Goal: Task Accomplishment & Management: Use online tool/utility

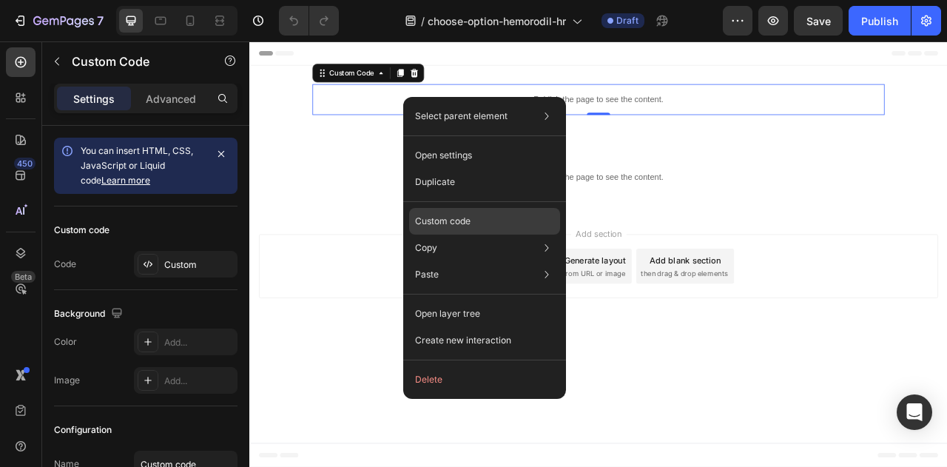
click at [459, 218] on p "Custom code" at bounding box center [443, 221] width 56 height 13
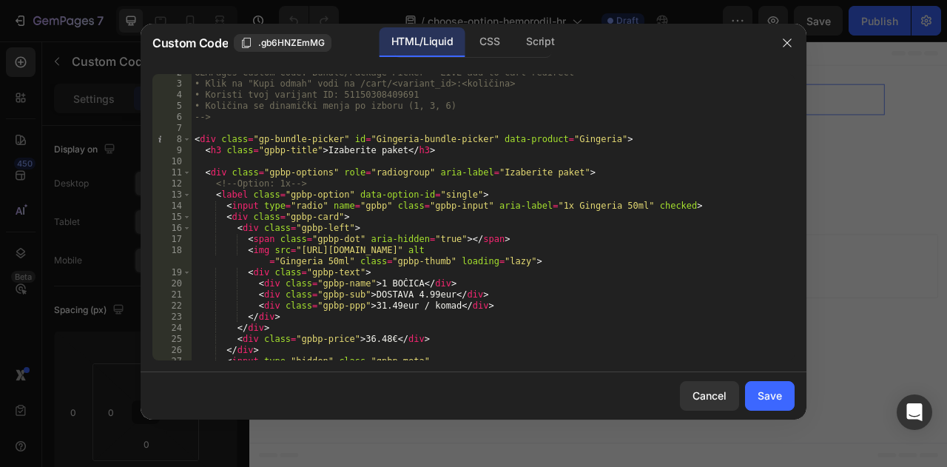
scroll to position [20, 0]
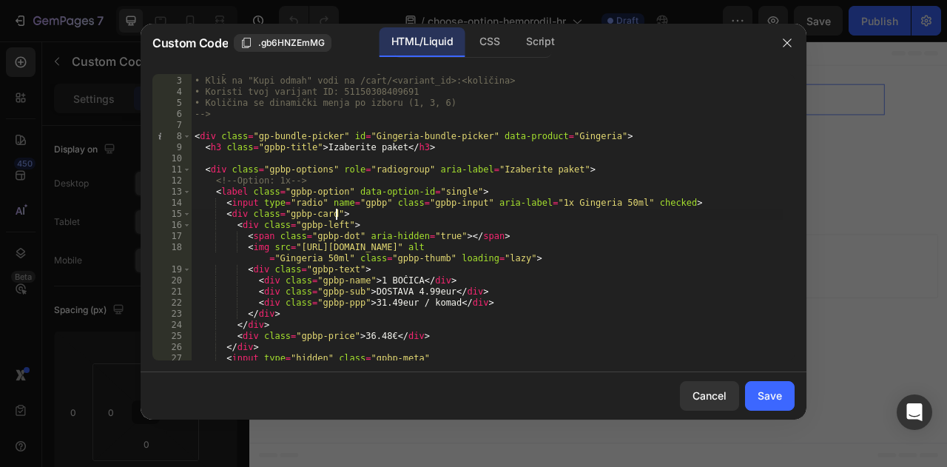
click at [459, 218] on div "GEMPages Custom Code: Bundle/Package Picker – LIVE add-to-cart redirect • Klik …" at bounding box center [488, 218] width 592 height 309
click at [431, 229] on div "GEMPages Custom Code: Bundle/Package Picker – LIVE add-to-cart redirect • Klik …" at bounding box center [488, 218] width 592 height 309
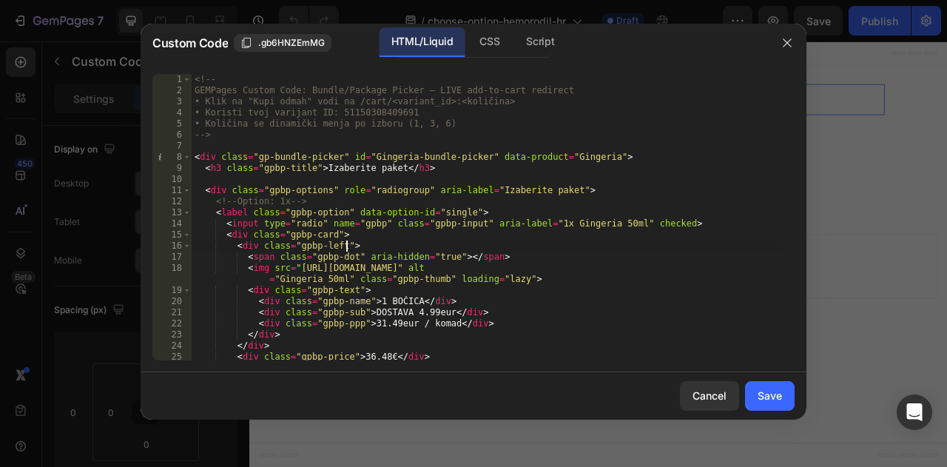
scroll to position [0, 0]
click at [377, 263] on div "<!-- GEMPages Custom Code: Bundle/Package Picker – LIVE add-to-cart redirect • …" at bounding box center [488, 228] width 592 height 309
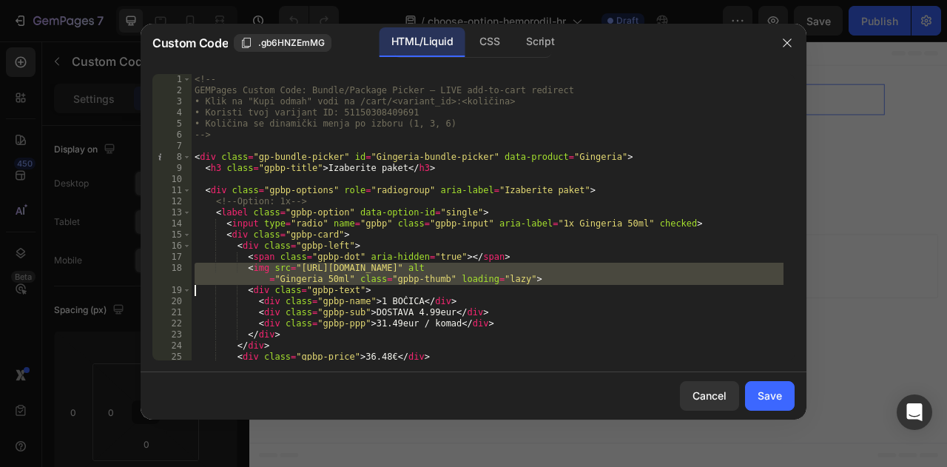
click at [377, 263] on div "<!-- GEMPages Custom Code: Bundle/Package Picker – LIVE add-to-cart redirect • …" at bounding box center [488, 228] width 592 height 309
click at [377, 263] on div "<!-- GEMPages Custom Code: Bundle/Package Picker – LIVE add-to-cart redirect • …" at bounding box center [488, 217] width 592 height 286
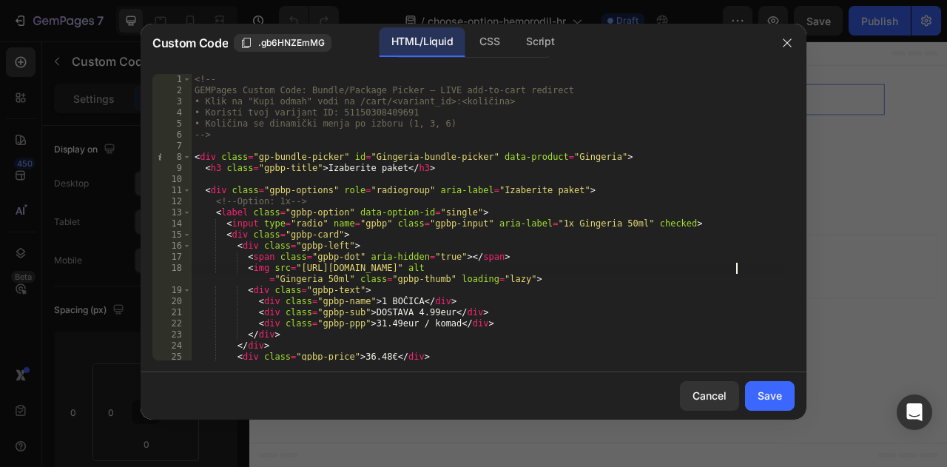
click at [736, 272] on div "<!-- GEMPages Custom Code: Bundle/Package Picker – LIVE add-to-cart redirect • …" at bounding box center [488, 228] width 592 height 309
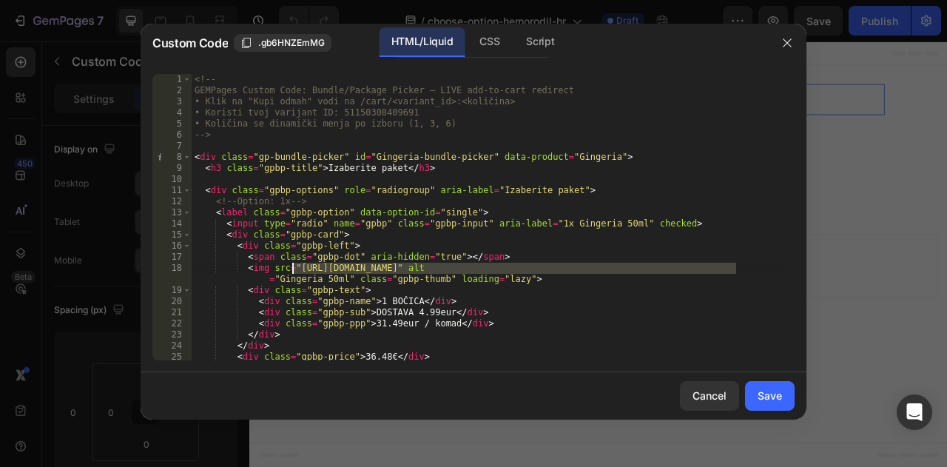
paste textarea "hemorodil_product_thumb_with_bg.png?v=1728144873"
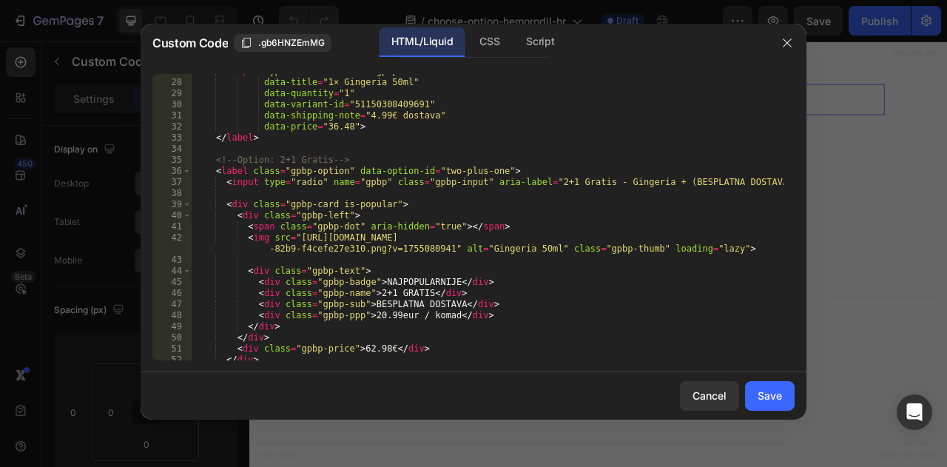
scroll to position [308, 0]
click at [293, 238] on div "< input type = "hidden" class = "gpbp-meta" data-title = "1× Gingeria 50ml" dat…" at bounding box center [488, 220] width 592 height 309
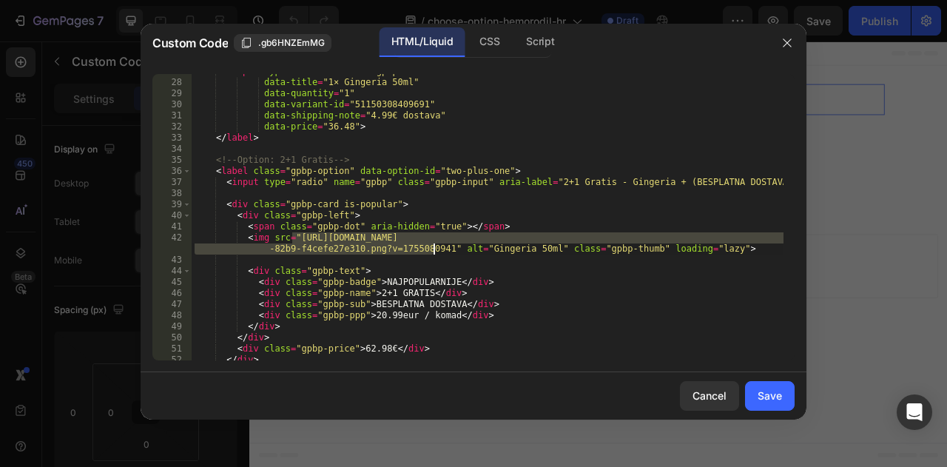
paste textarea "3pcs.png?v=1728145010"
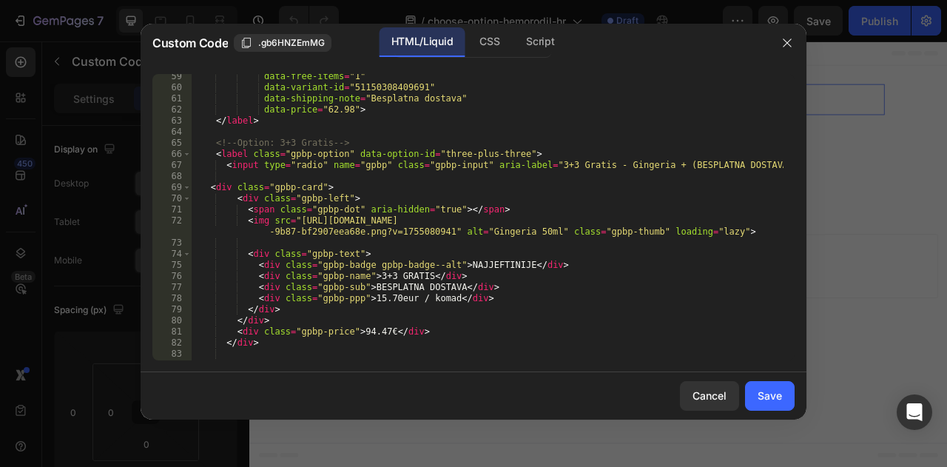
scroll to position [669, 0]
click at [296, 221] on div "data-free-items = "1" data-variant-id = "51150308409691" data-shipping-note = "…" at bounding box center [488, 224] width 592 height 309
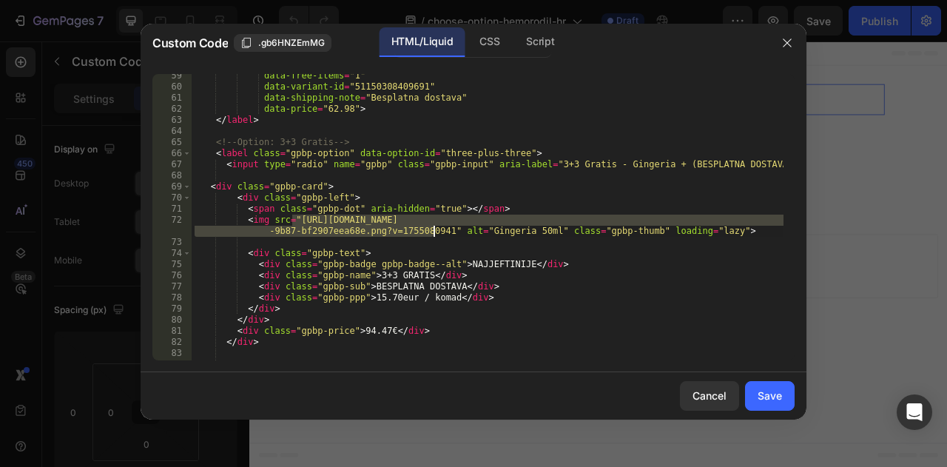
paste textarea "6pcs.png?v=1728145177"
type textarea "<img src="[URL][DOMAIN_NAME]" alt="Gingeria 50ml" class="gpbp-thumb" loading="l…"
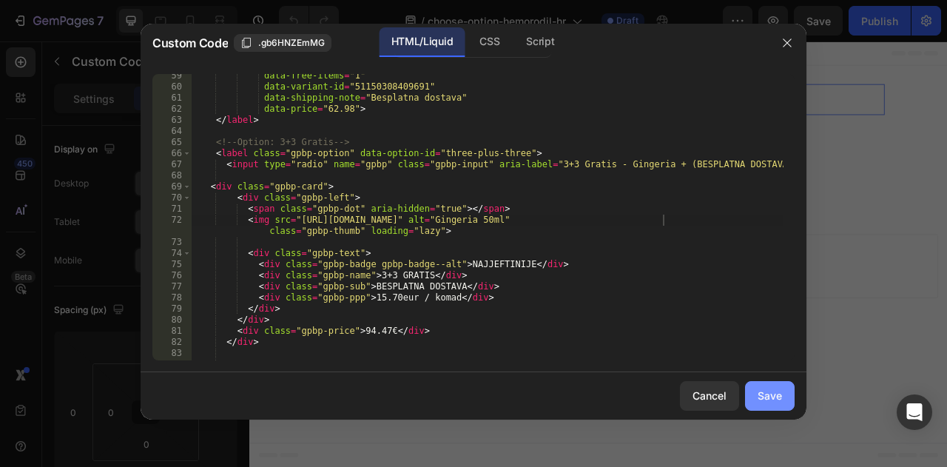
click at [775, 392] on div "Save" at bounding box center [770, 396] width 24 height 16
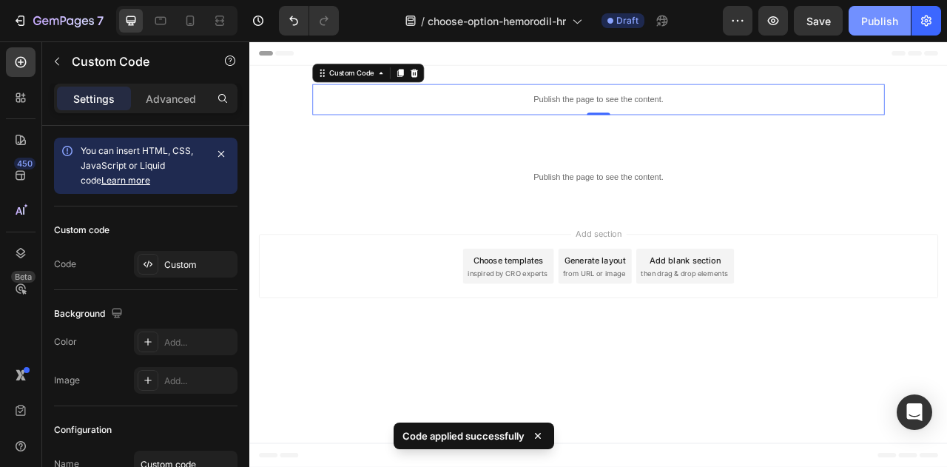
click at [863, 22] on div "Publish" at bounding box center [879, 21] width 37 height 16
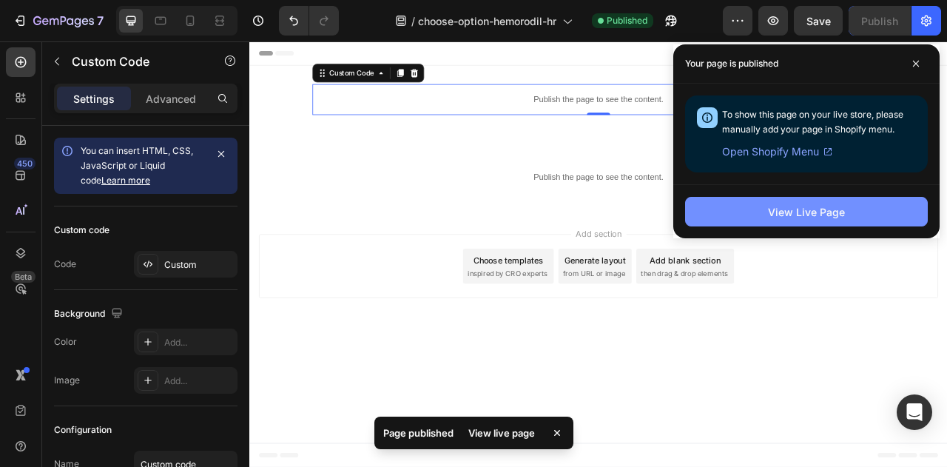
click at [801, 205] on div "View Live Page" at bounding box center [806, 212] width 77 height 16
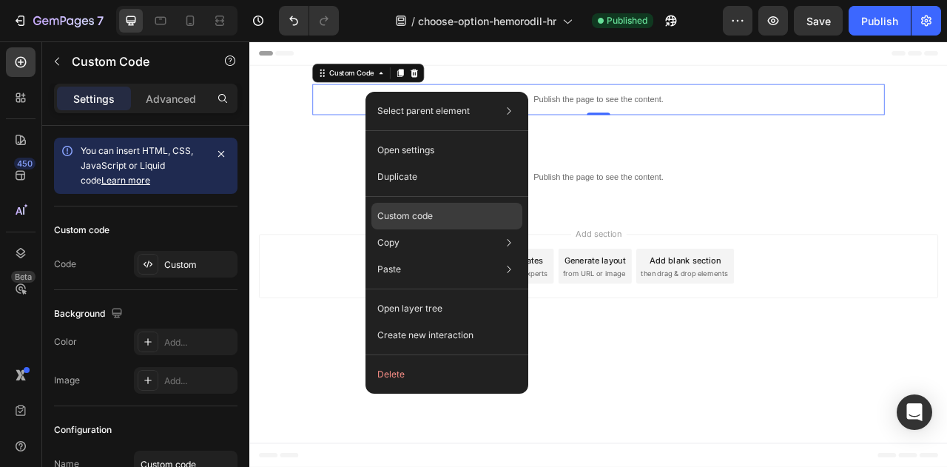
click at [437, 256] on div "Custom code" at bounding box center [446, 269] width 151 height 27
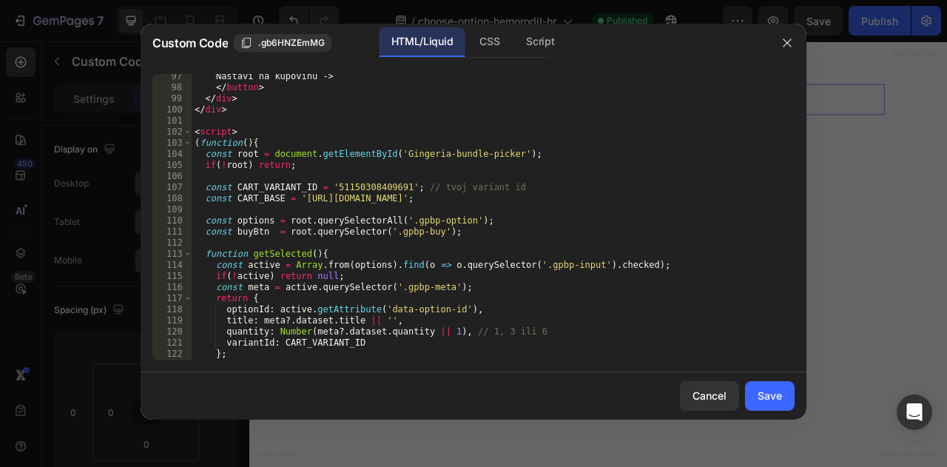
scroll to position [1101, 0]
type textarea "const CART_VARIANT_ID = '51150308409691'; // tvoj variant id"
click at [367, 187] on div "Nastavi na kupovinu -> </ button > </ div > </ div > < script > ( function ( ) …" at bounding box center [488, 225] width 592 height 309
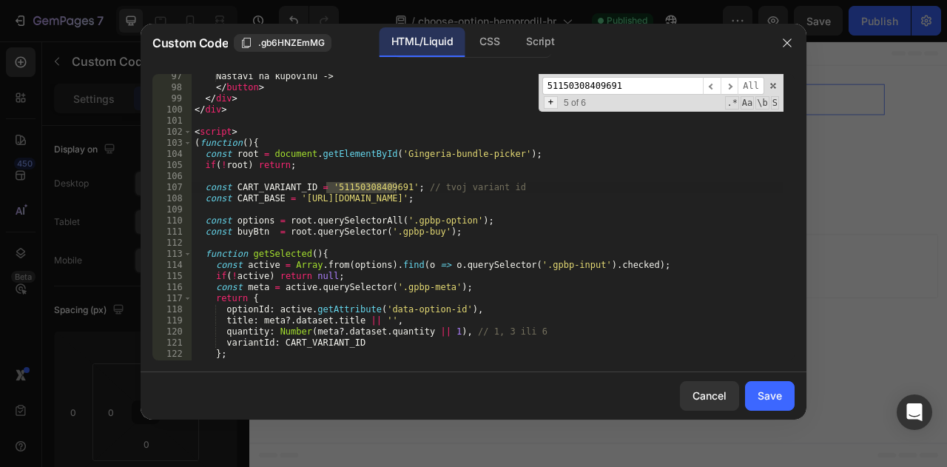
click at [552, 104] on span "+" at bounding box center [551, 102] width 14 height 13
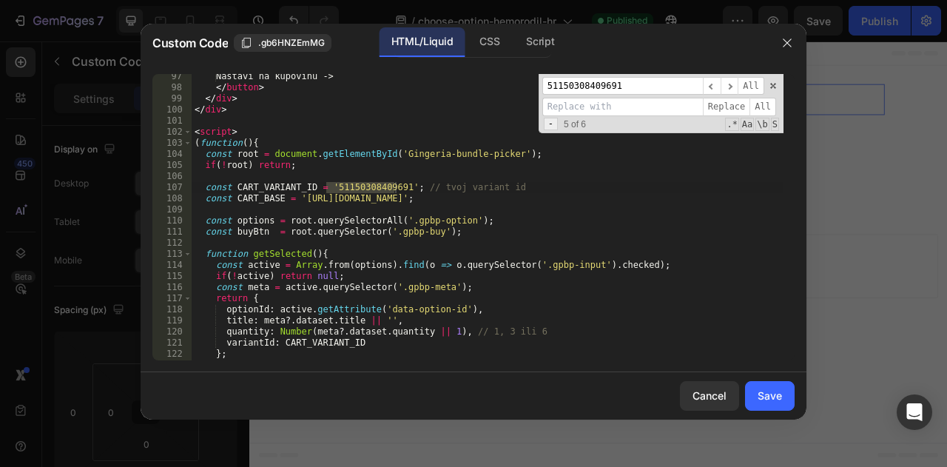
click at [552, 104] on input at bounding box center [622, 107] width 161 height 19
paste input "51150323843419"
type input "51150323843419"
click at [765, 110] on span "All" at bounding box center [763, 107] width 27 height 19
click at [702, 218] on div "Nastavi na kupovinu -> </ button > </ div > </ div > < script > ( function ( ) …" at bounding box center [488, 225] width 592 height 309
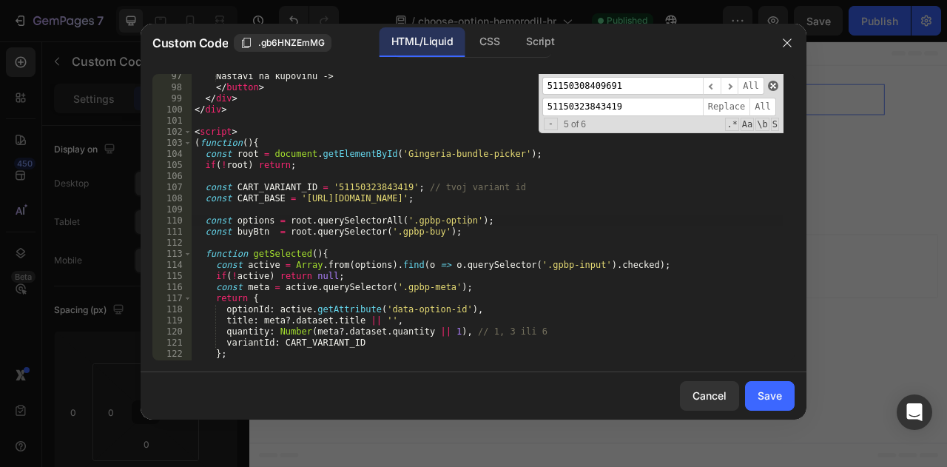
click at [771, 83] on span at bounding box center [773, 86] width 10 height 10
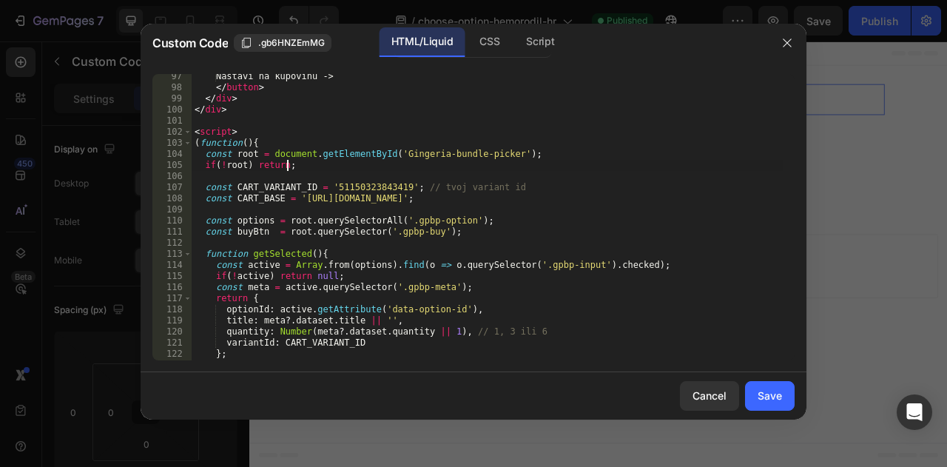
click at [654, 161] on div "Nastavi na kupovinu -> </ button > </ div > </ div > < script > ( function ( ) …" at bounding box center [488, 225] width 592 height 309
type textarea "if(!root) return;"
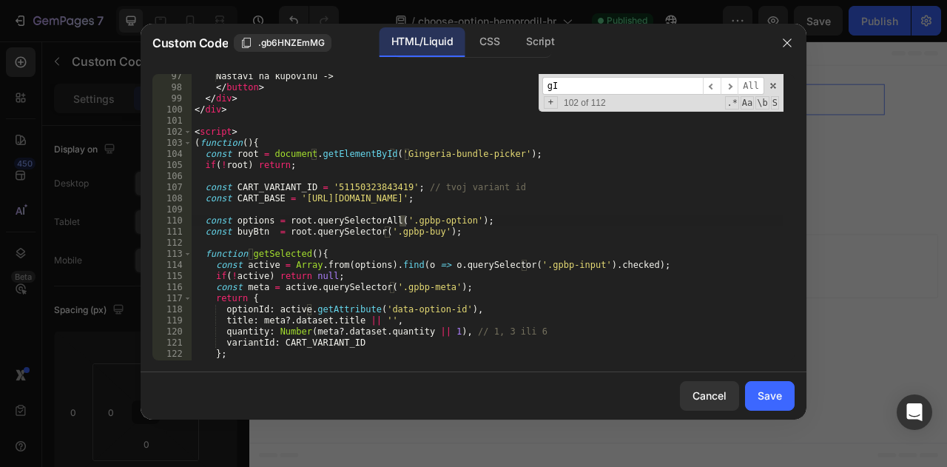
scroll to position [0, 0]
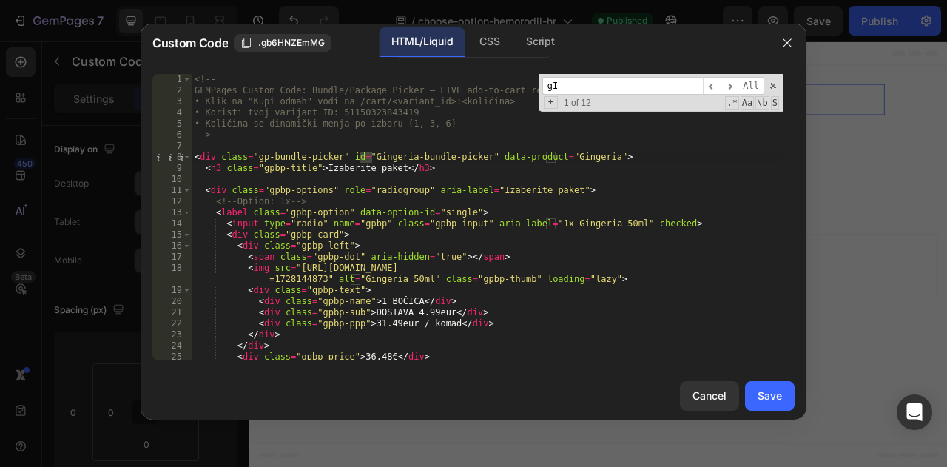
type input "g"
type input "Gingeria"
click at [514, 30] on div "CSS" at bounding box center [540, 42] width 52 height 30
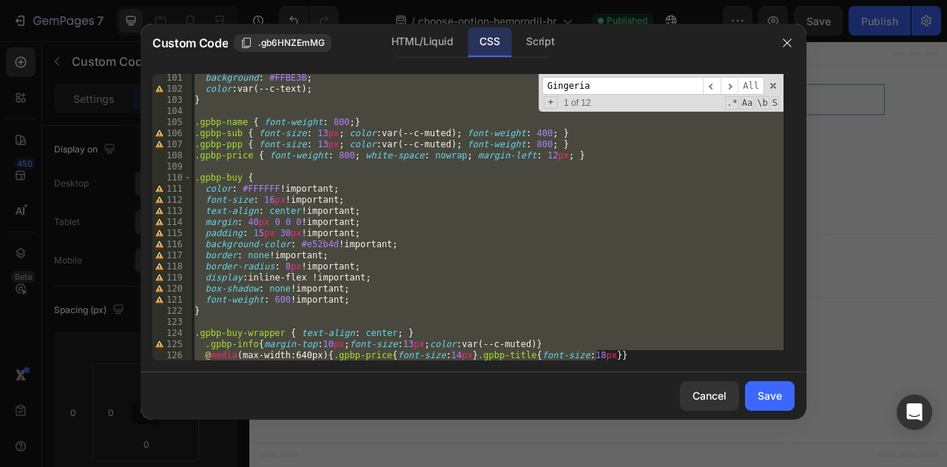
scroll to position [1111, 0]
click at [414, 39] on div "HTML/Liquid" at bounding box center [422, 42] width 85 height 30
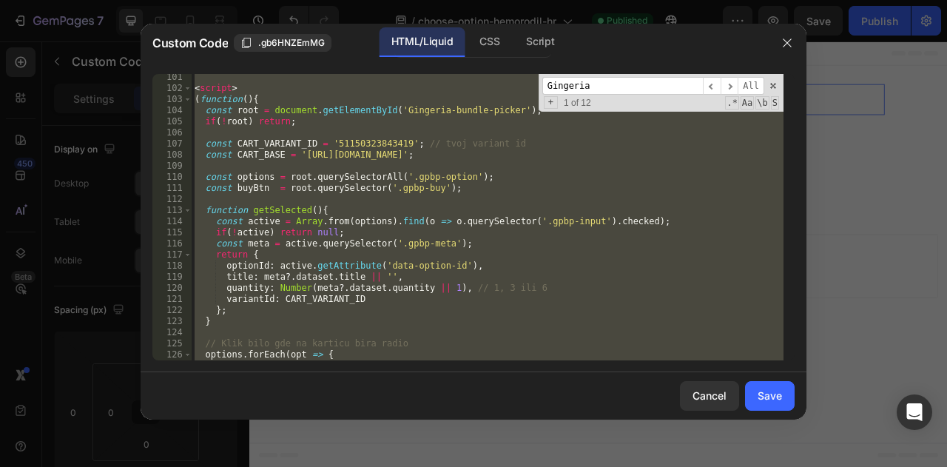
scroll to position [1146, 0]
click at [549, 98] on span "+" at bounding box center [551, 102] width 14 height 13
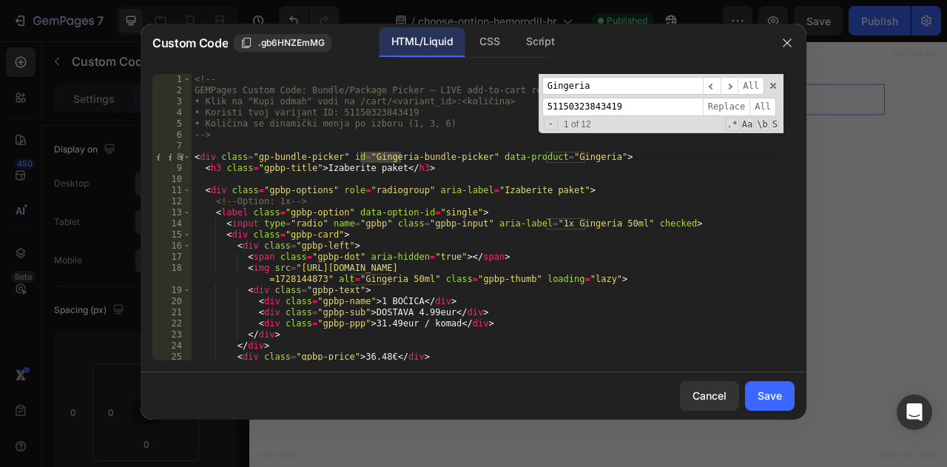
click at [603, 107] on input "51150323843419" at bounding box center [622, 107] width 161 height 19
type input "Hemorodil"
click at [764, 101] on span "All" at bounding box center [763, 107] width 27 height 19
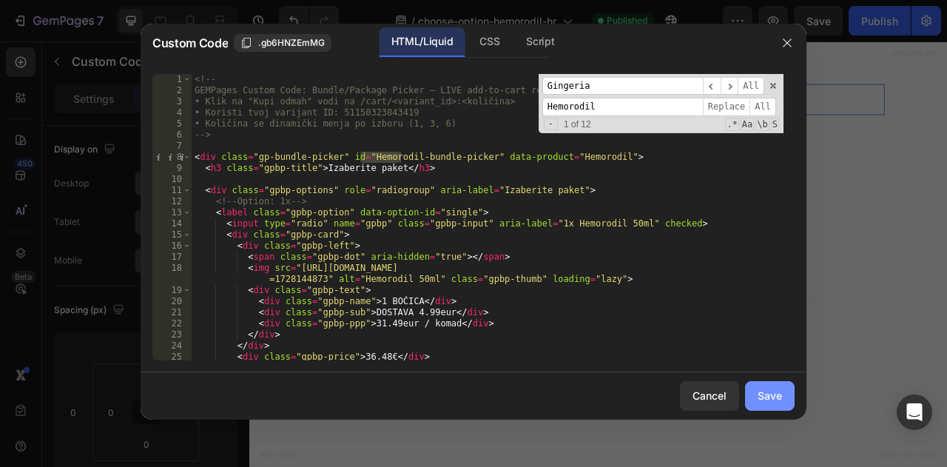
click at [789, 397] on button "Save" at bounding box center [770, 396] width 50 height 30
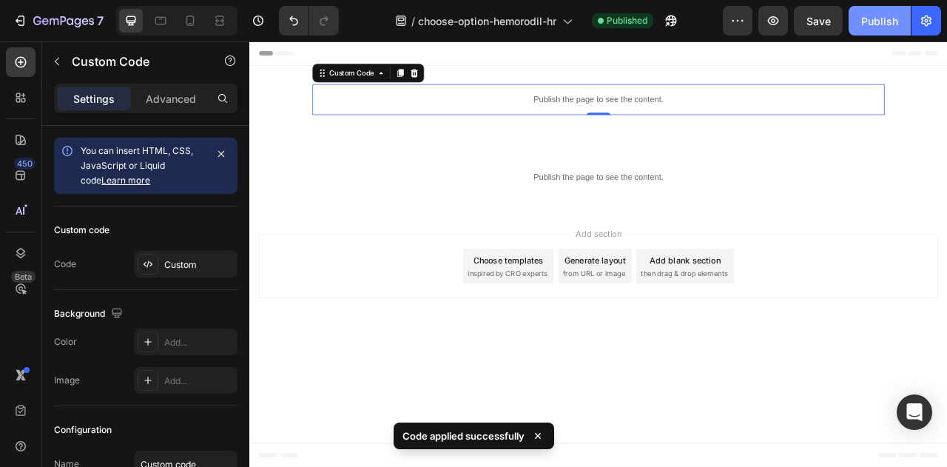
click at [879, 27] on div "Publish" at bounding box center [879, 21] width 37 height 16
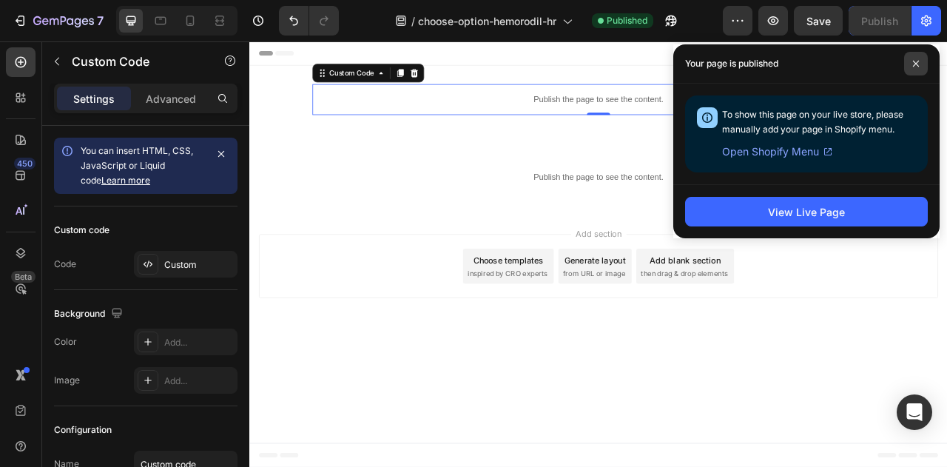
click at [915, 57] on span at bounding box center [916, 64] width 24 height 24
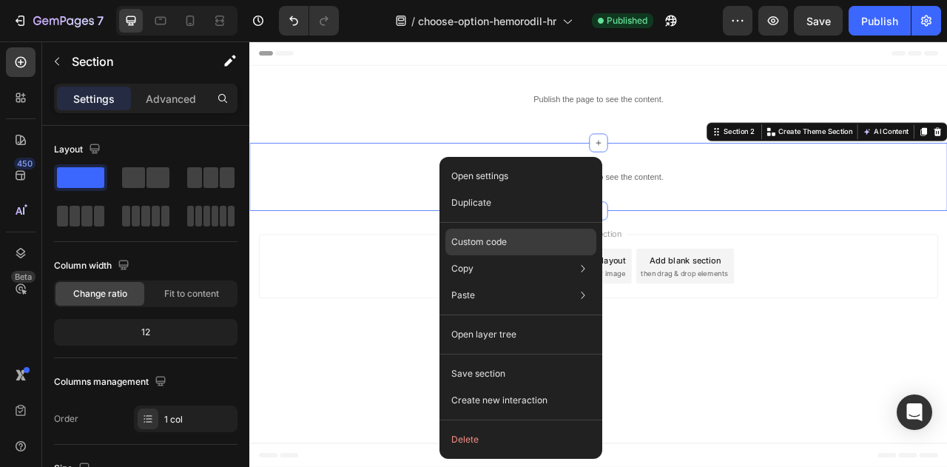
click at [514, 282] on div "Custom code" at bounding box center [520, 295] width 151 height 27
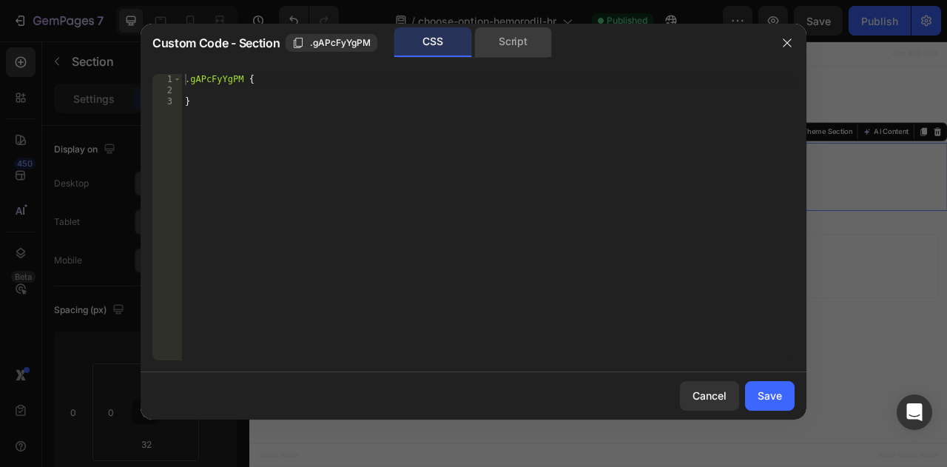
click at [508, 38] on div "Script" at bounding box center [513, 42] width 78 height 30
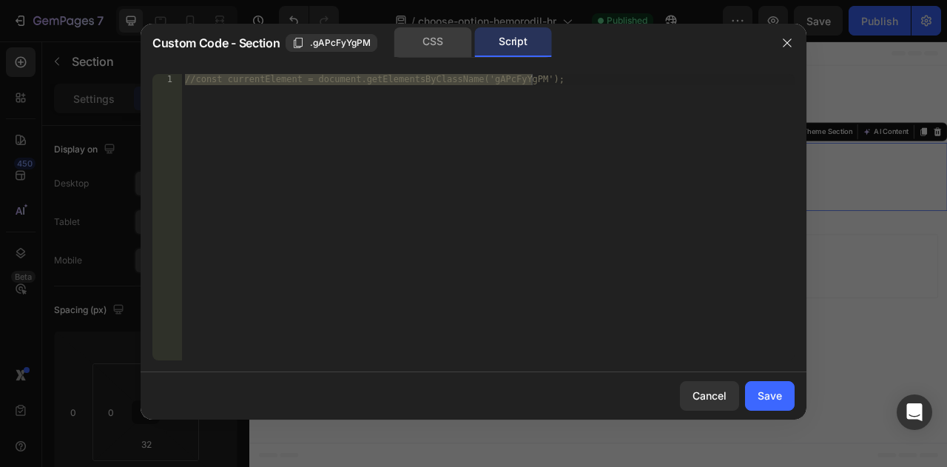
click at [445, 37] on div "CSS" at bounding box center [433, 42] width 78 height 30
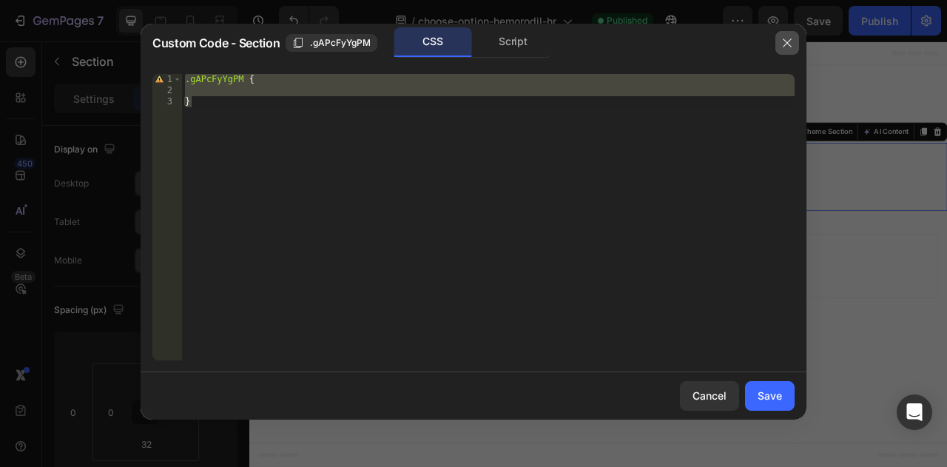
click at [784, 43] on icon "button" at bounding box center [787, 43] width 12 height 12
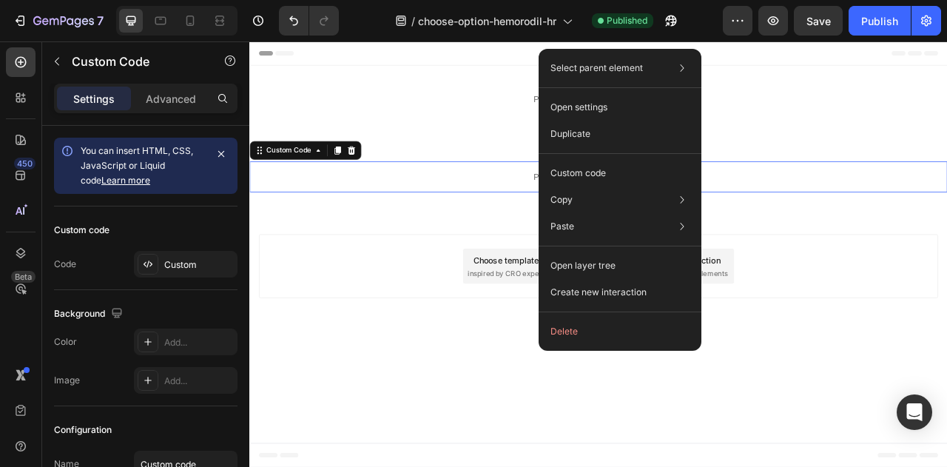
click at [634, 213] on div "Custom code" at bounding box center [620, 226] width 151 height 27
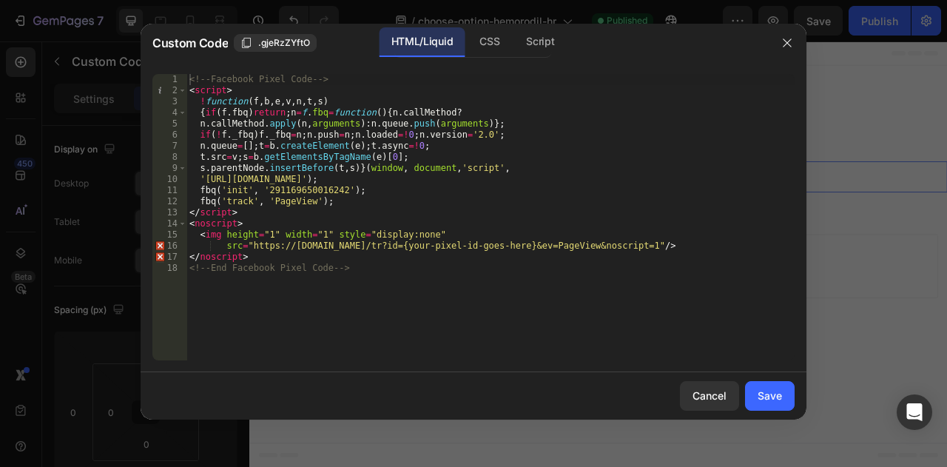
click at [311, 188] on div "<!-- Facebook Pixel Code --> < script > ! function ( f , b , e , v , n , t , s …" at bounding box center [490, 228] width 608 height 309
paste textarea "466273693127636"
click at [429, 217] on div "<!-- Facebook Pixel Code --> < script > ! function ( f , b , e , v , n , t , s …" at bounding box center [490, 228] width 608 height 309
type textarea "</script>"
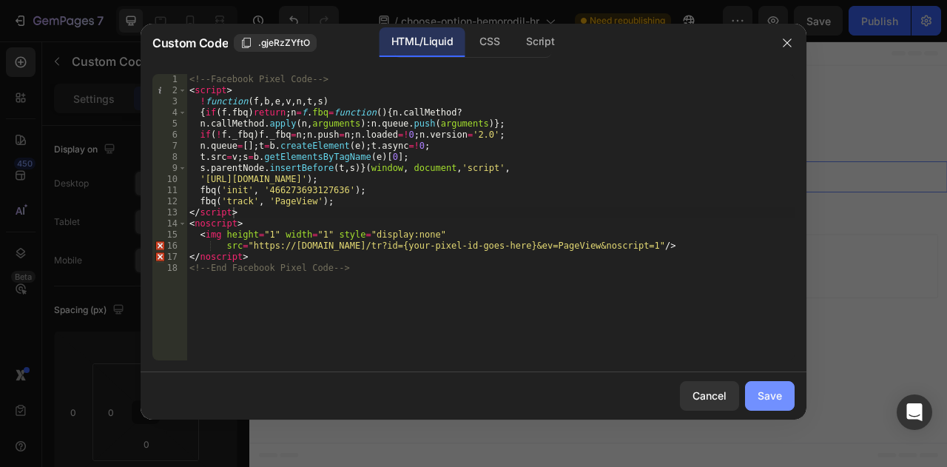
click at [767, 393] on div "Save" at bounding box center [770, 396] width 24 height 16
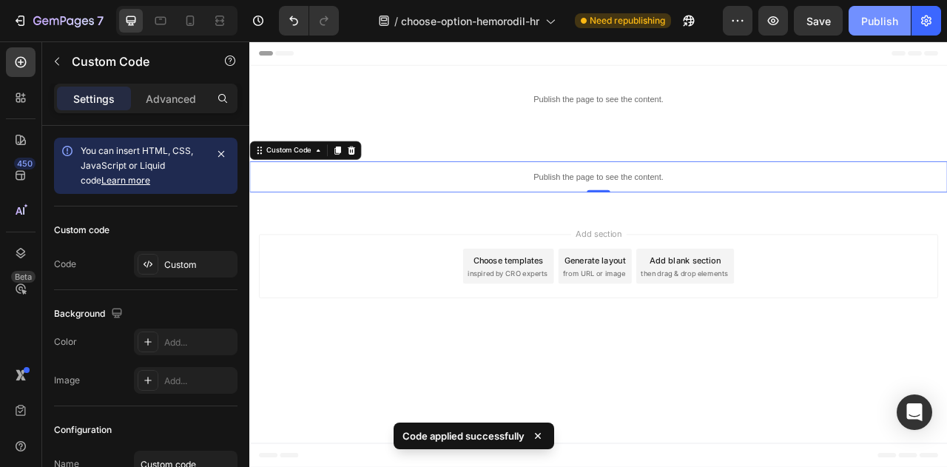
click at [869, 30] on button "Publish" at bounding box center [880, 21] width 62 height 30
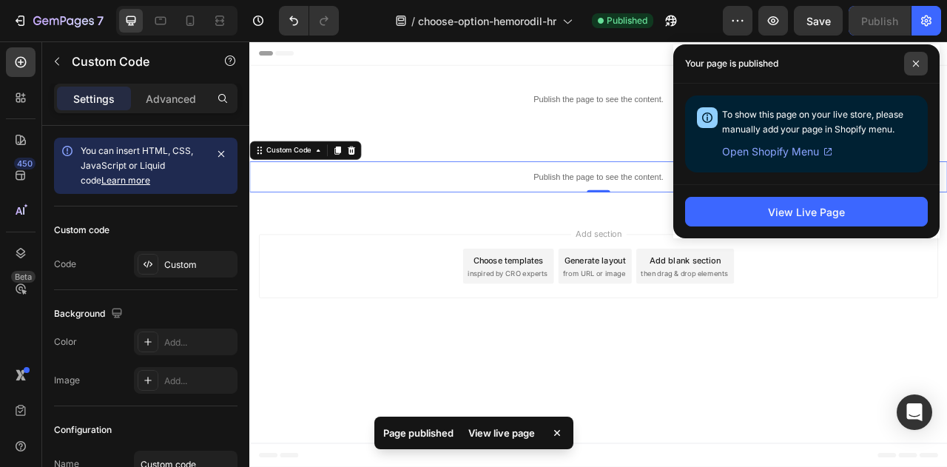
click at [915, 61] on icon at bounding box center [916, 64] width 6 height 6
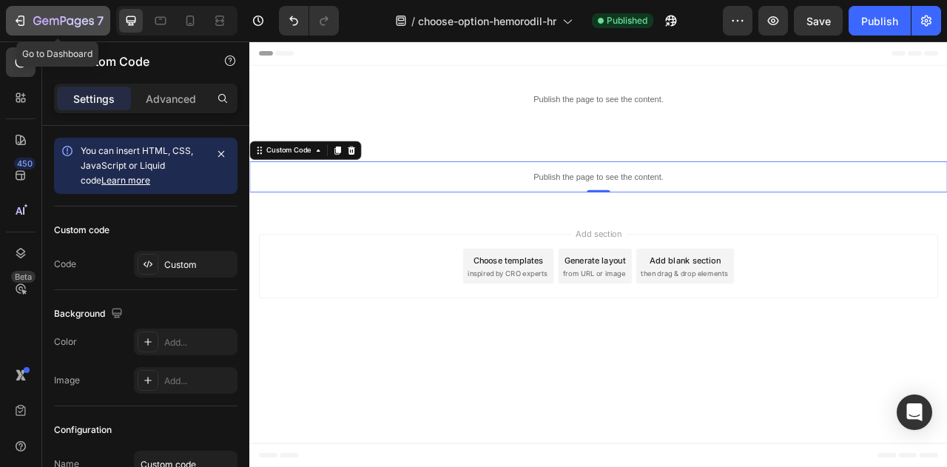
click at [68, 14] on div "7" at bounding box center [68, 21] width 70 height 18
